Goal: Information Seeking & Learning: Learn about a topic

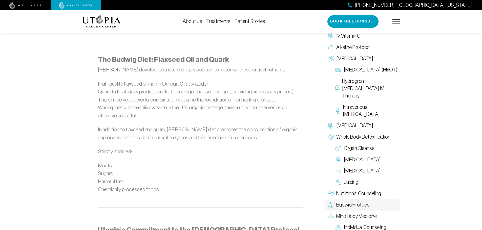
scroll to position [506, 0]
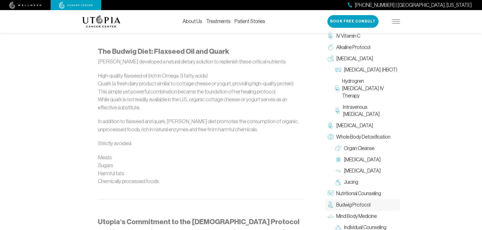
click at [163, 186] on p at bounding box center [200, 190] width 205 height 8
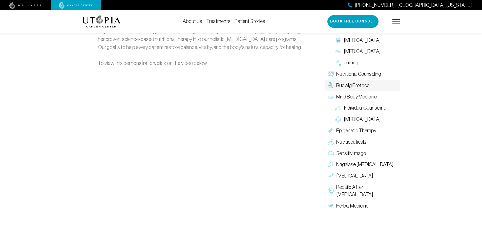
scroll to position [784, 0]
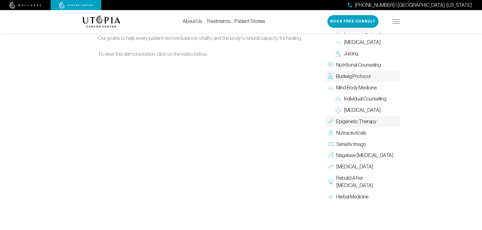
click at [351, 118] on span "Epigenetic Therapy" at bounding box center [356, 121] width 40 height 7
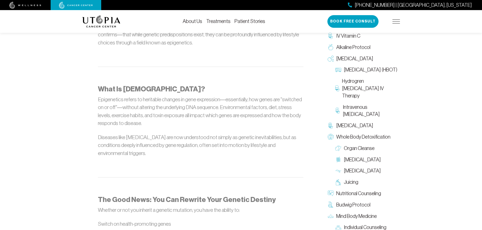
scroll to position [506, 0]
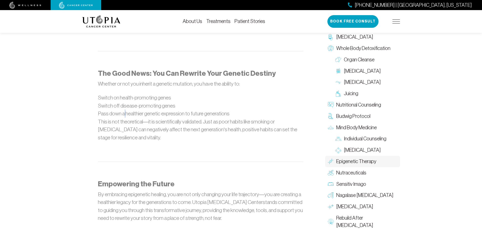
click at [125, 110] on li "Pass down a healthier genetic expression to future generations" at bounding box center [200, 114] width 205 height 8
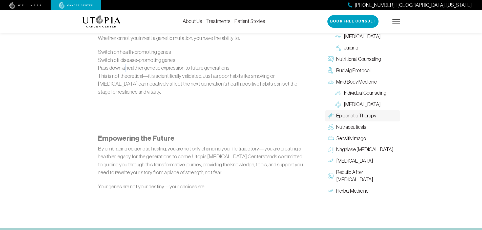
scroll to position [607, 0]
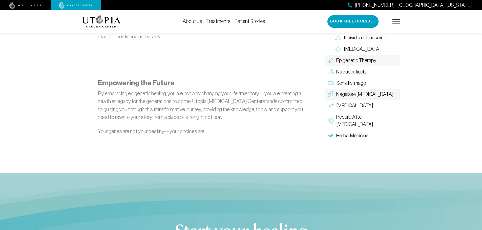
click at [346, 93] on span "Nagalase [MEDICAL_DATA]" at bounding box center [364, 94] width 57 height 7
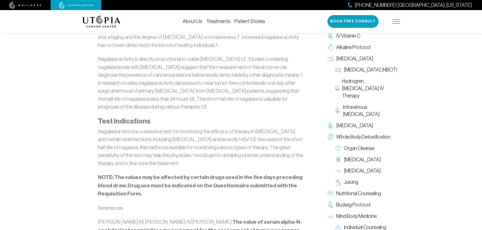
scroll to position [556, 0]
